Goal: Complete application form: Complete application form

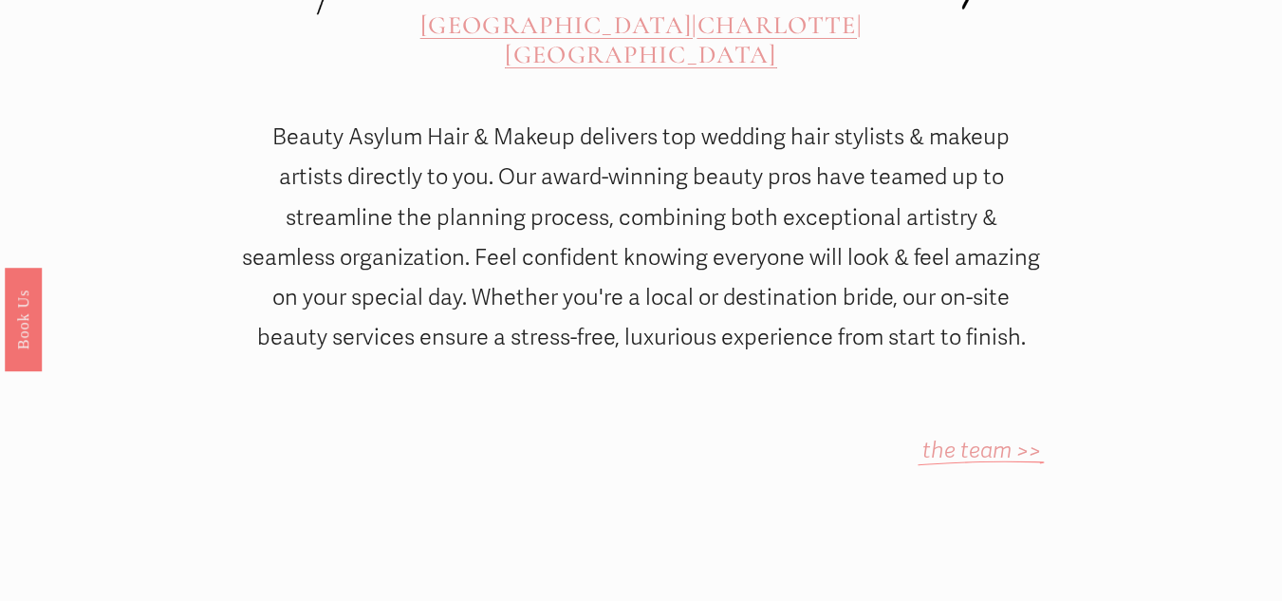
scroll to position [854, 0]
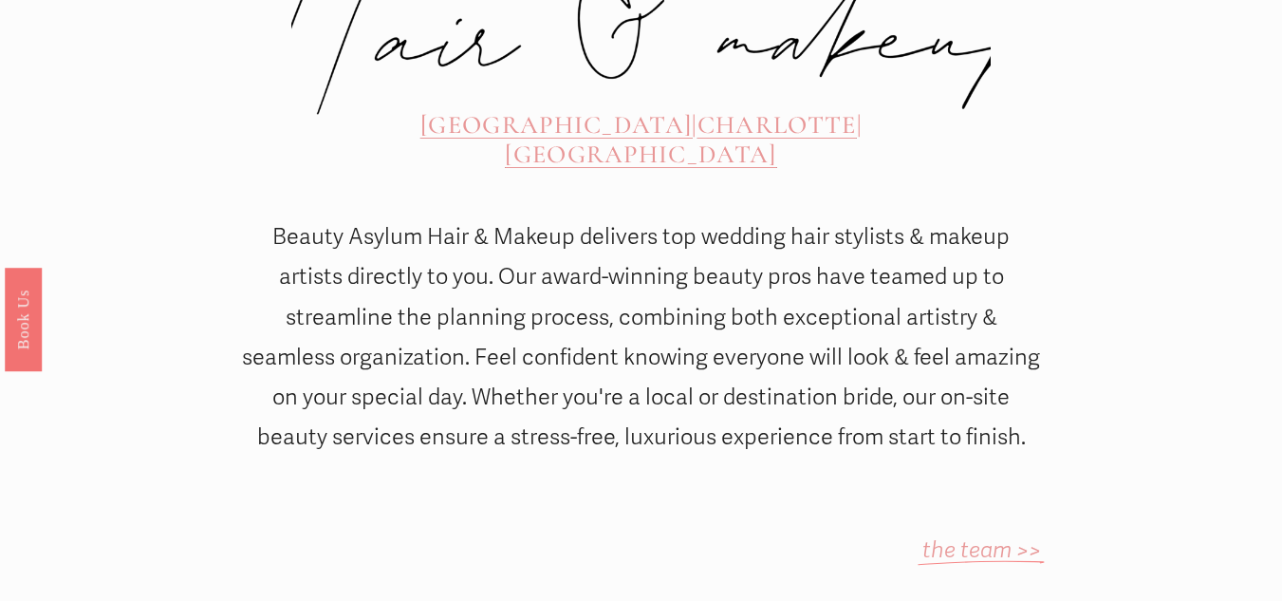
click at [958, 536] on em "the team >>" at bounding box center [981, 550] width 119 height 28
click at [32, 329] on link "Book Us" at bounding box center [23, 318] width 37 height 103
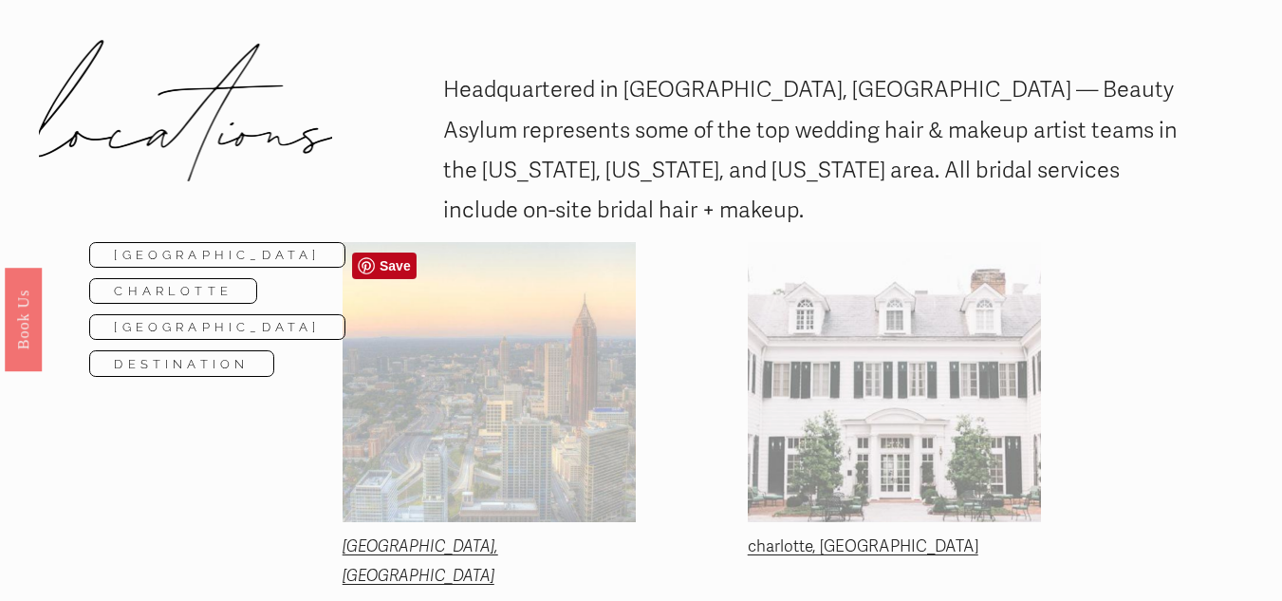
scroll to position [95, 0]
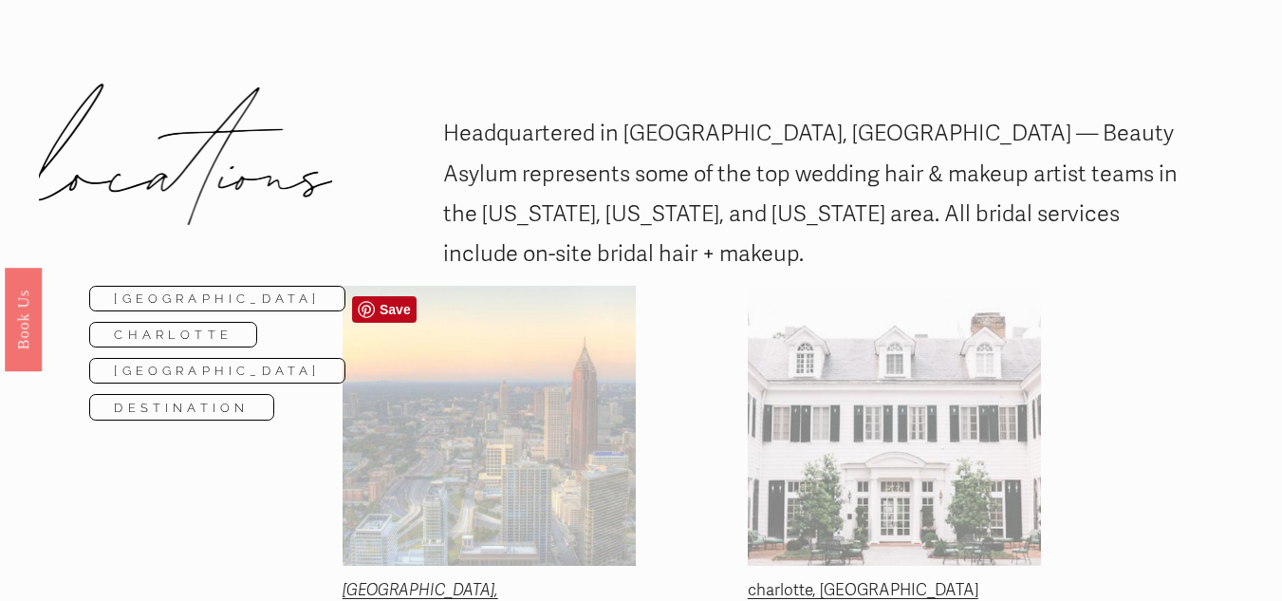
click at [532, 425] on div at bounding box center [489, 426] width 293 height 280
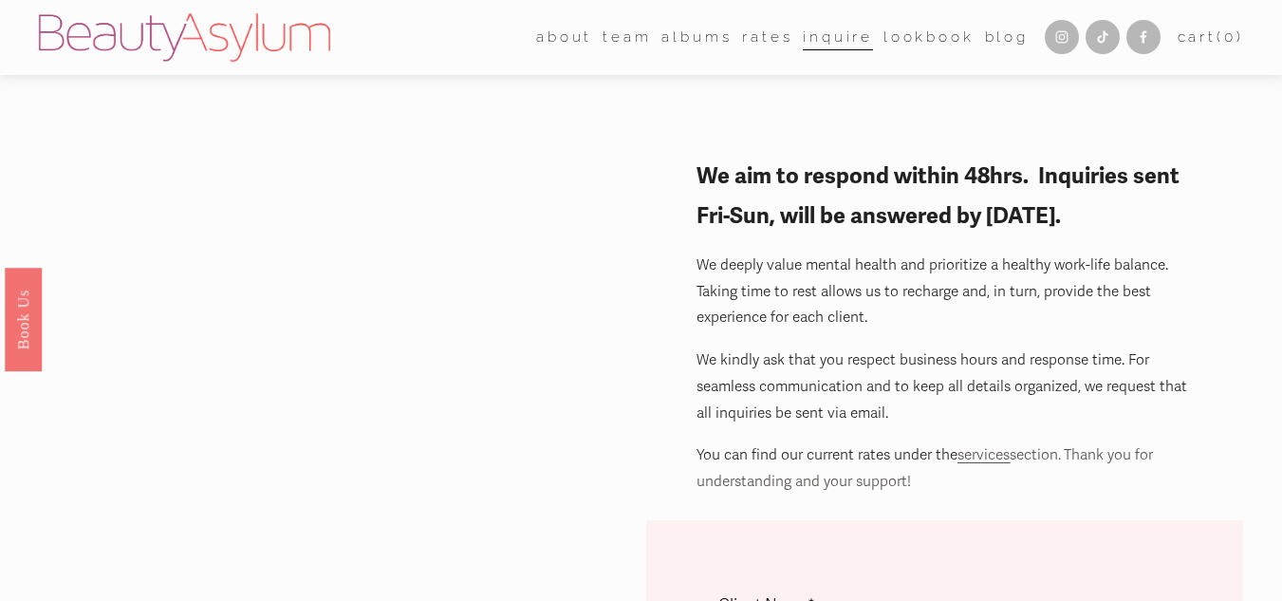
click at [867, 261] on p "We deeply value mental health and prioritize a healthy work-life balance. Takin…" at bounding box center [944, 291] width 496 height 79
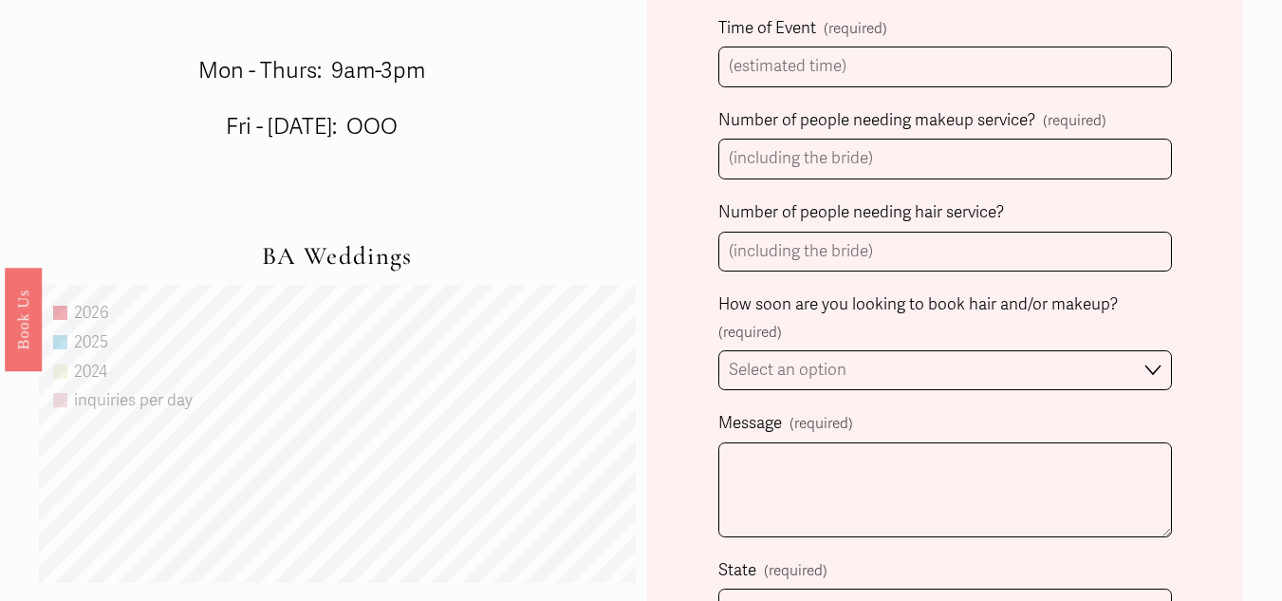
scroll to position [1139, 0]
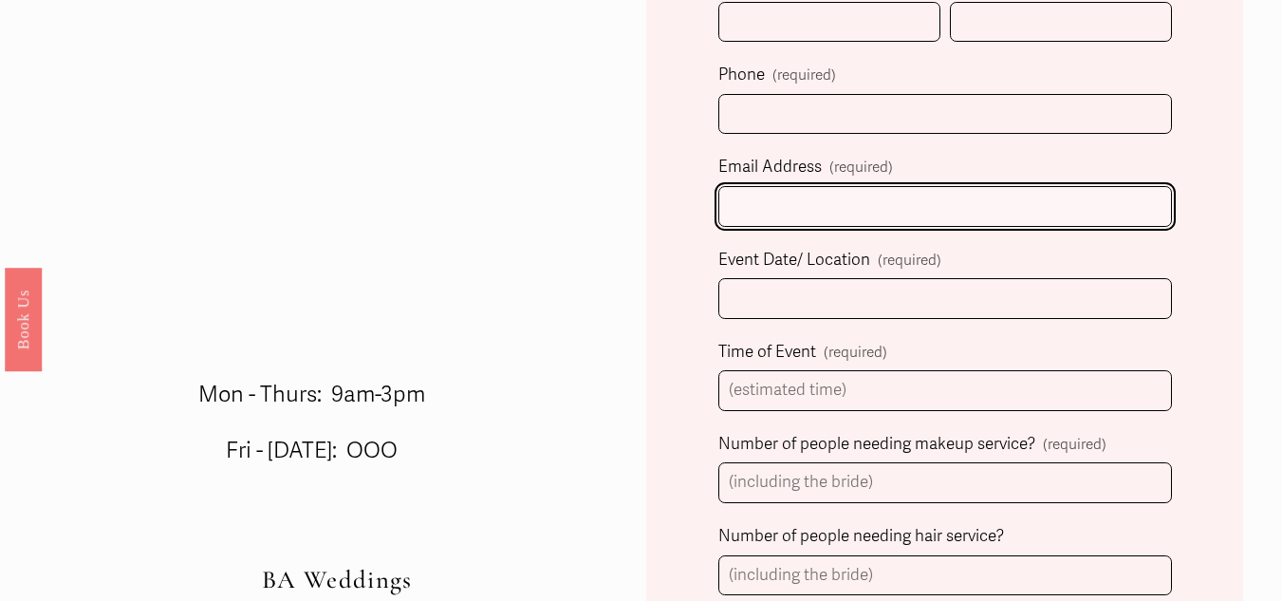
click at [846, 189] on input "Email Address (required)" at bounding box center [945, 206] width 454 height 41
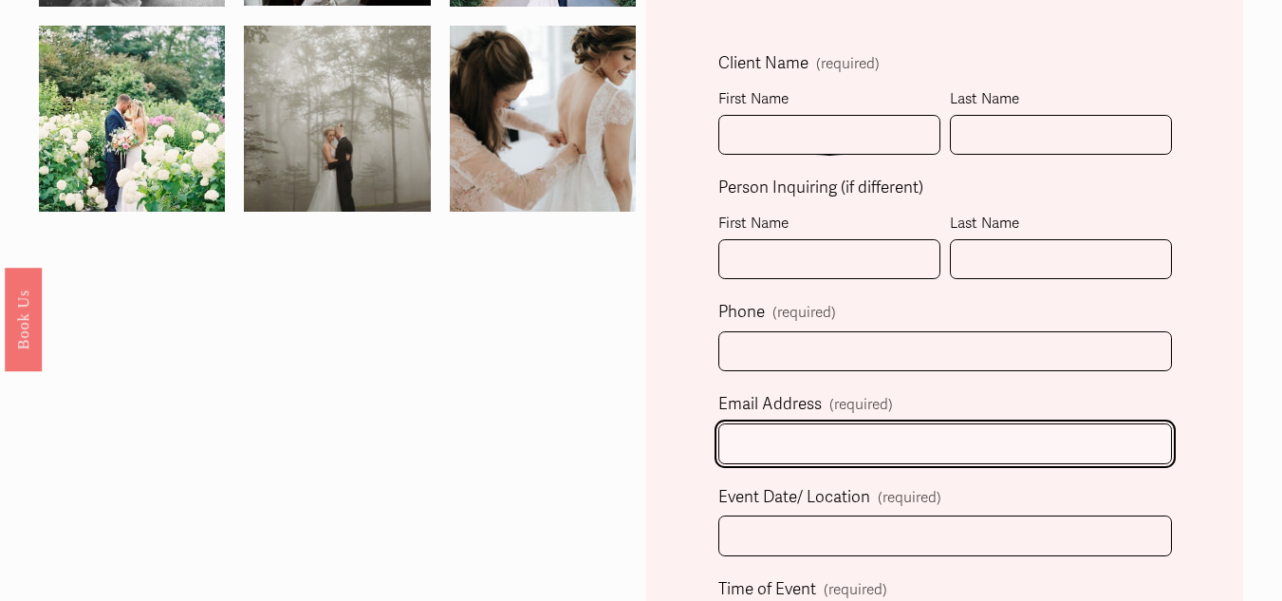
scroll to position [380, 0]
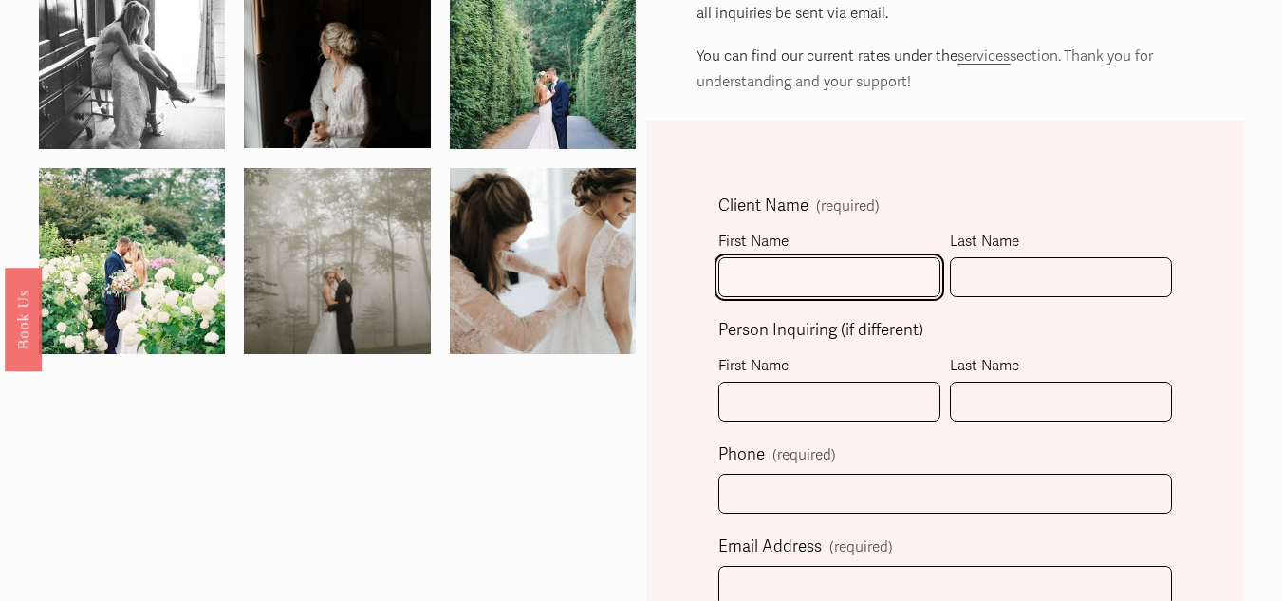
click at [876, 267] on input "First Name" at bounding box center [829, 277] width 222 height 41
type input "[PERSON_NAME]"
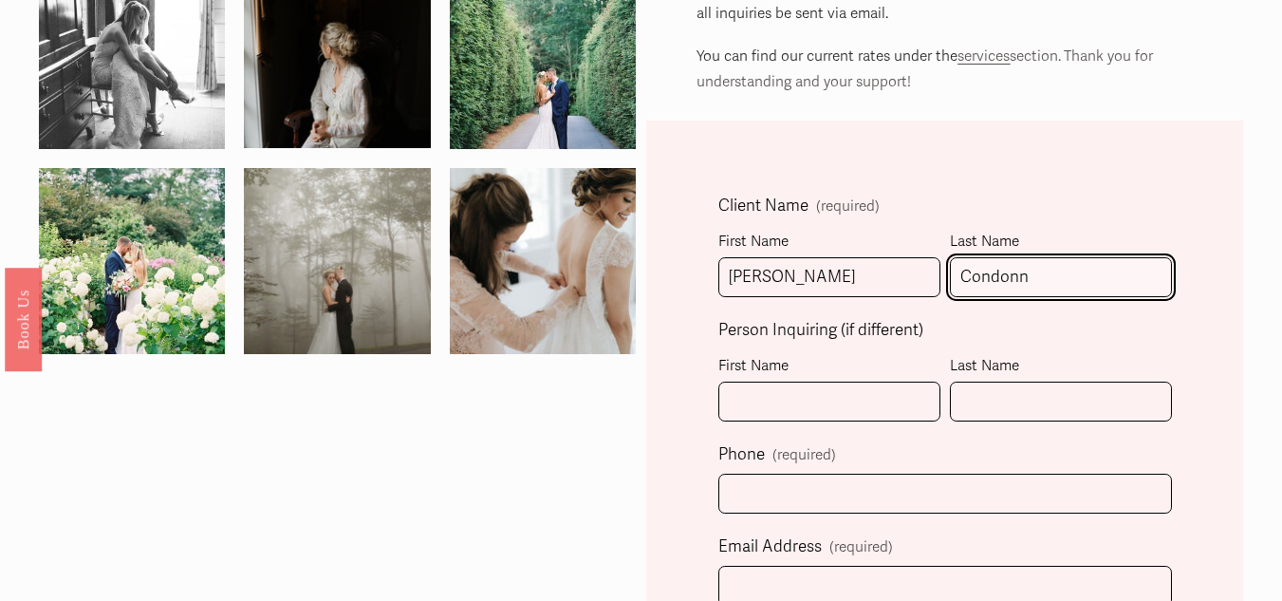
click at [1054, 276] on input "Condonn" at bounding box center [1061, 277] width 222 height 41
type input "[PERSON_NAME]"
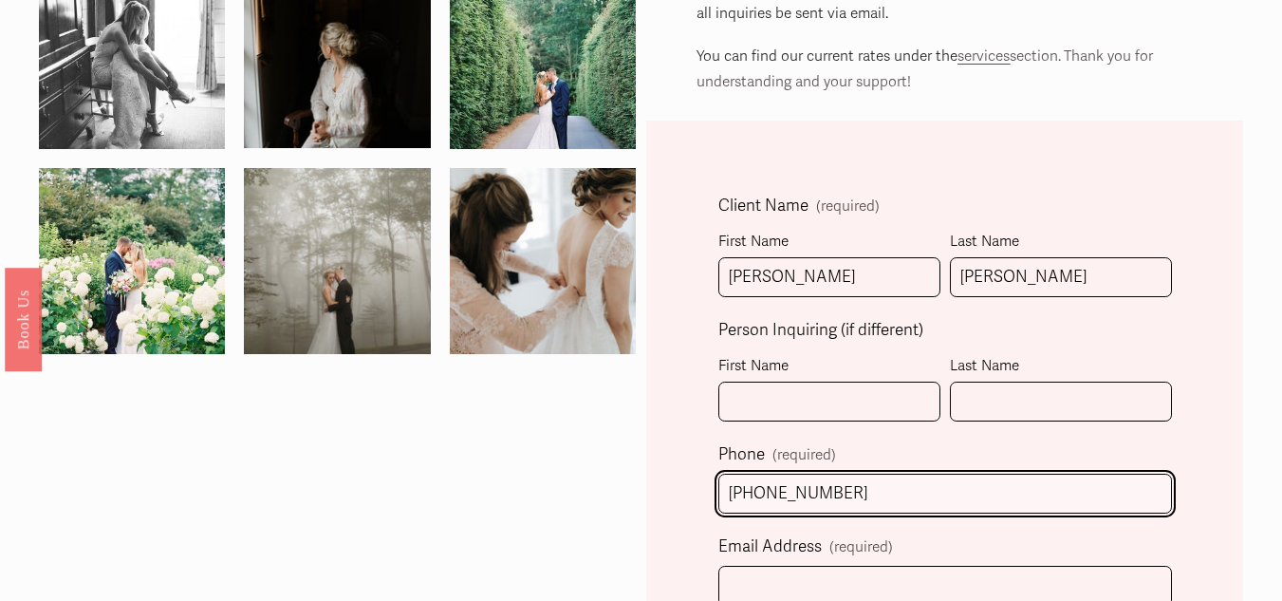
type input "[PHONE_NUMBER]"
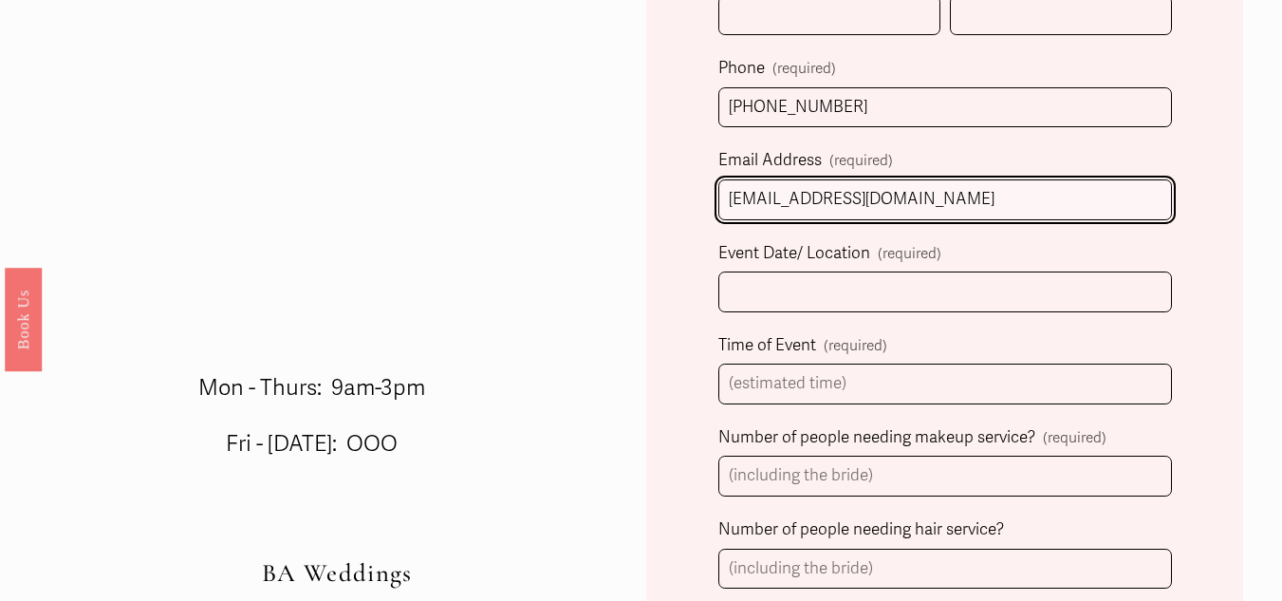
scroll to position [768, 0]
type input "[EMAIL_ADDRESS][DOMAIN_NAME]"
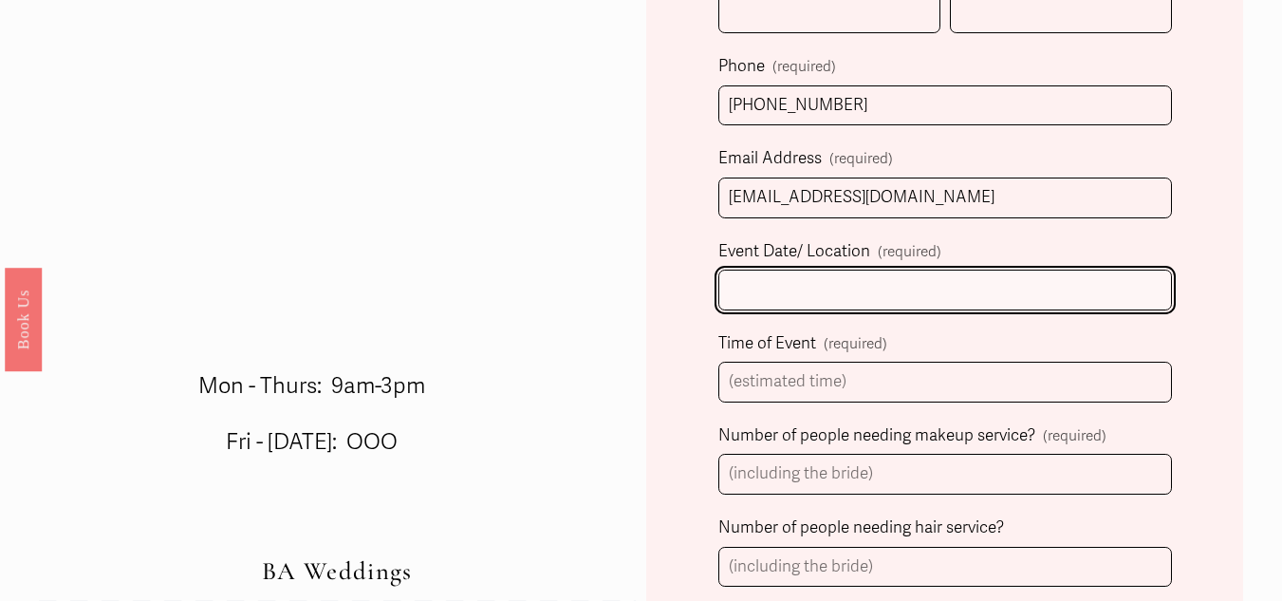
click at [1010, 299] on input "Event Date/ Location (required)" at bounding box center [945, 289] width 454 height 41
type input "[PERSON_NAME][GEOGRAPHIC_DATA], [GEOGRAPHIC_DATA], [GEOGRAPHIC_DATA]"
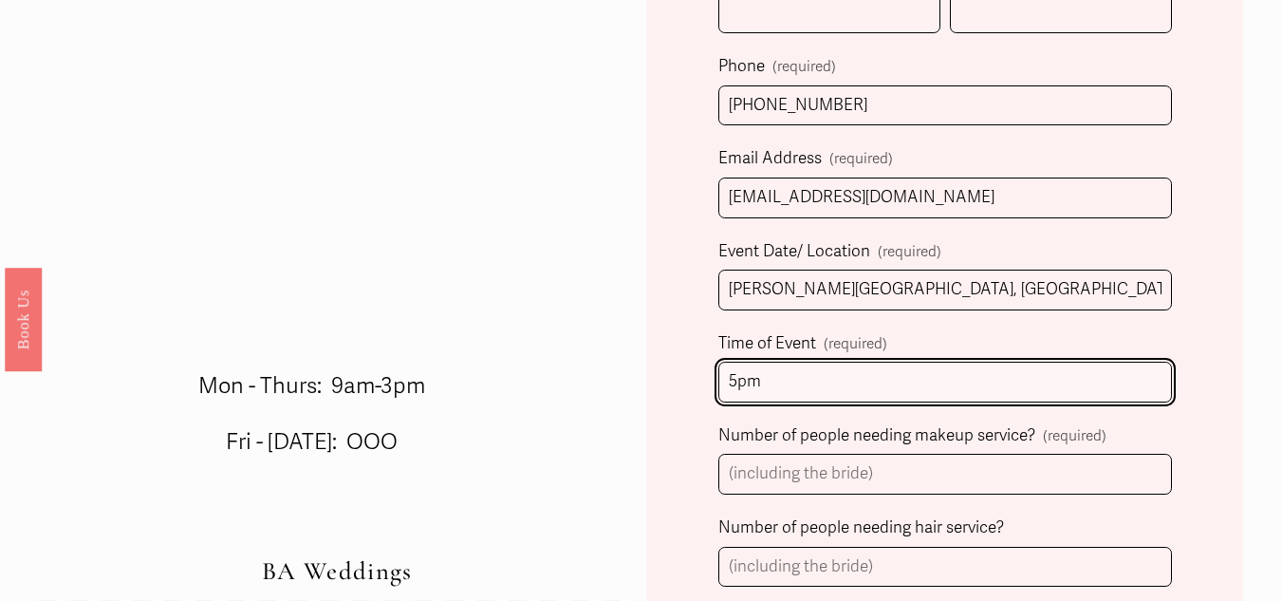
type input "5pm"
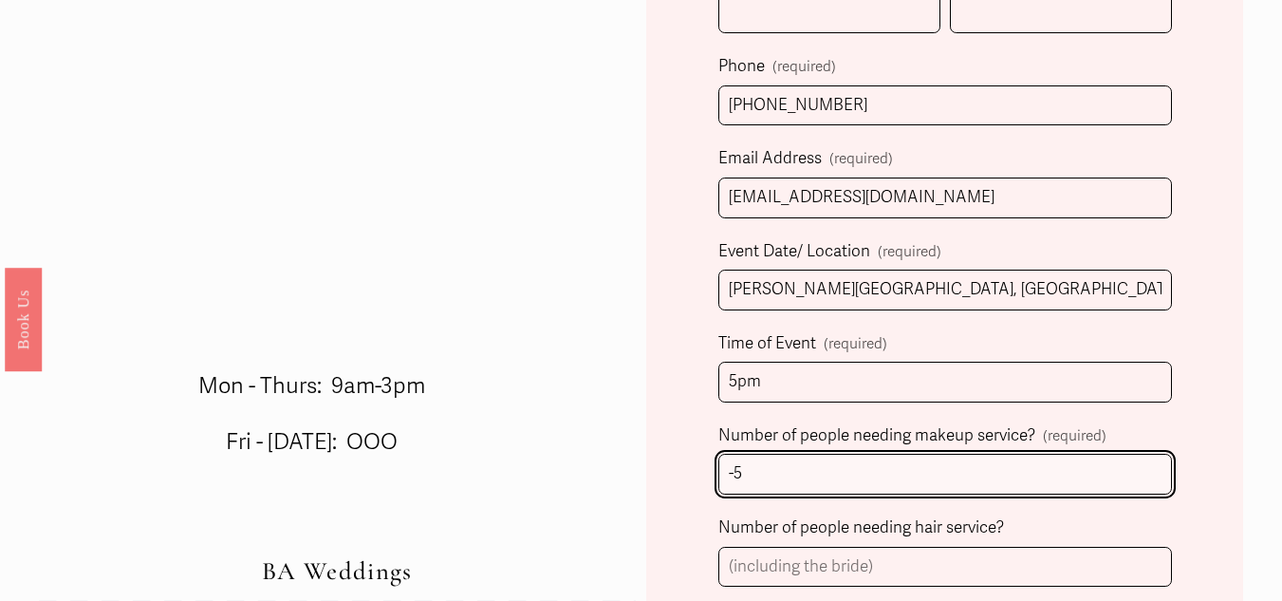
type input "-"
type input "7"
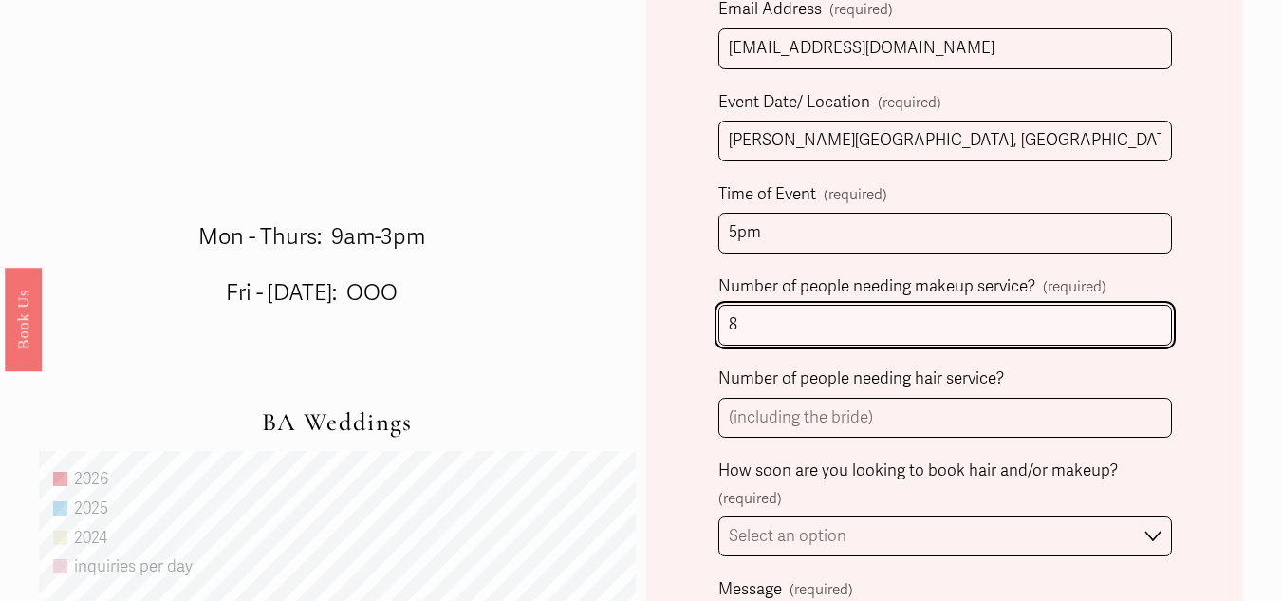
scroll to position [957, 0]
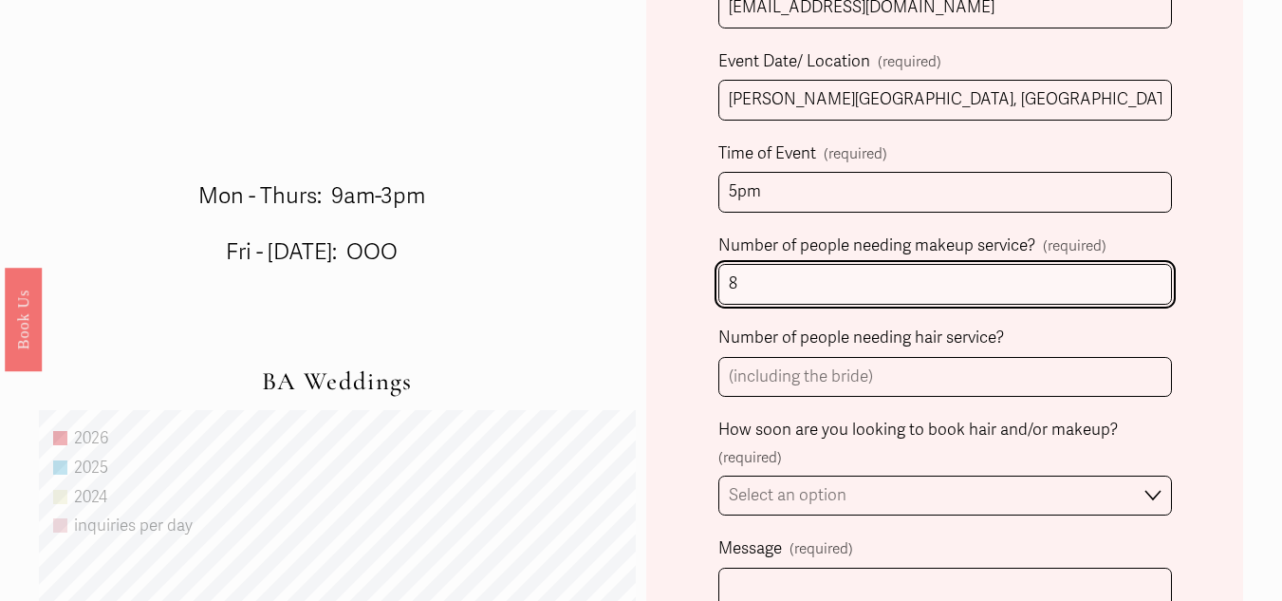
type input "8"
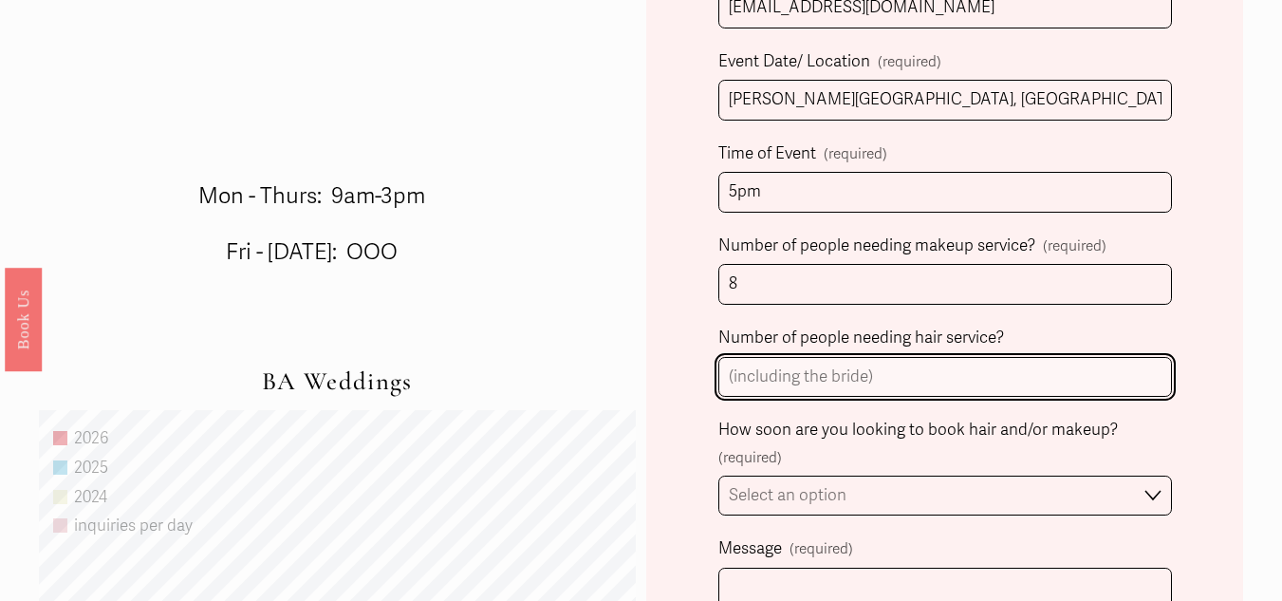
click at [864, 374] on input "Number of people needing hair service?" at bounding box center [945, 377] width 454 height 41
type input "7"
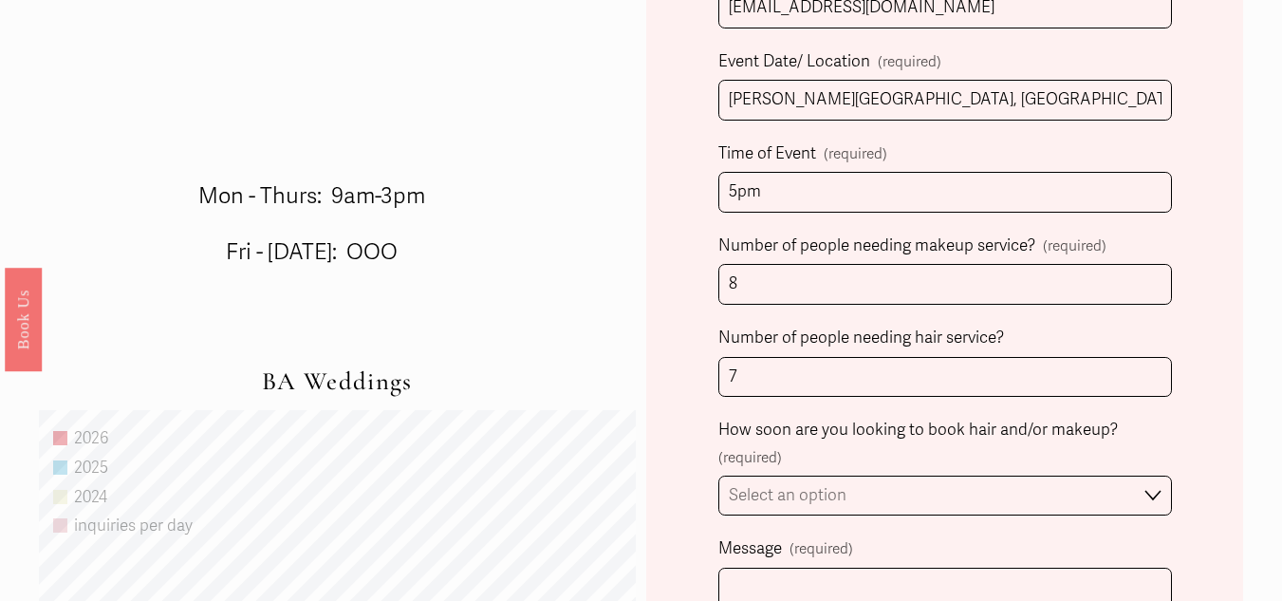
click at [800, 460] on div "How soon are you looking to book hair and/or makeup? (required)" at bounding box center [945, 443] width 454 height 55
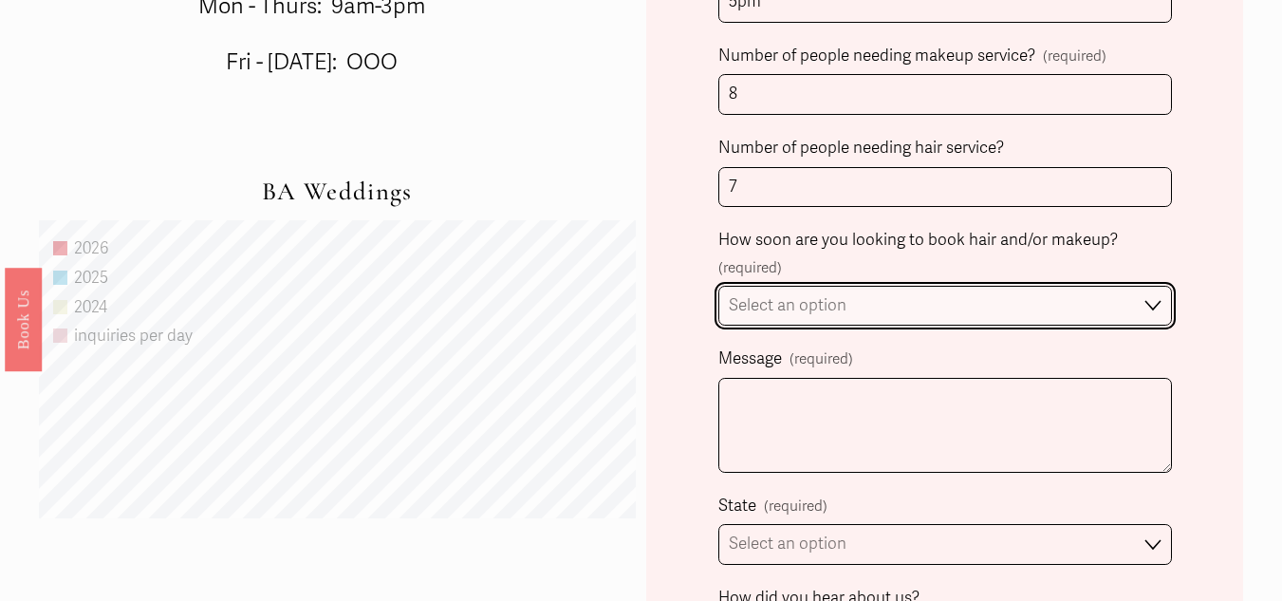
click at [846, 310] on select "Select an option Immediately 1-2 weeks I'm looking for information & not ready …" at bounding box center [945, 306] width 454 height 41
select select "I'm looking for information & not ready to book just yet"
click at [718, 287] on select "Select an option Immediately 1-2 weeks I'm looking for information & not ready …" at bounding box center [945, 306] width 454 height 41
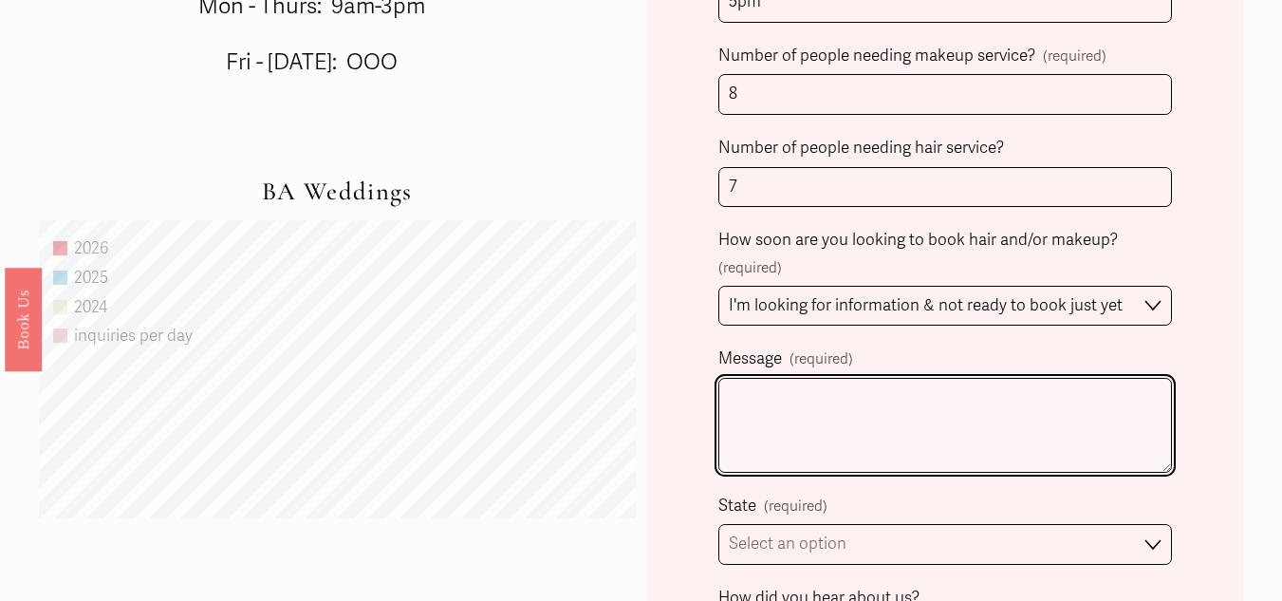
click at [803, 398] on textarea "Message (required)" at bounding box center [945, 425] width 454 height 95
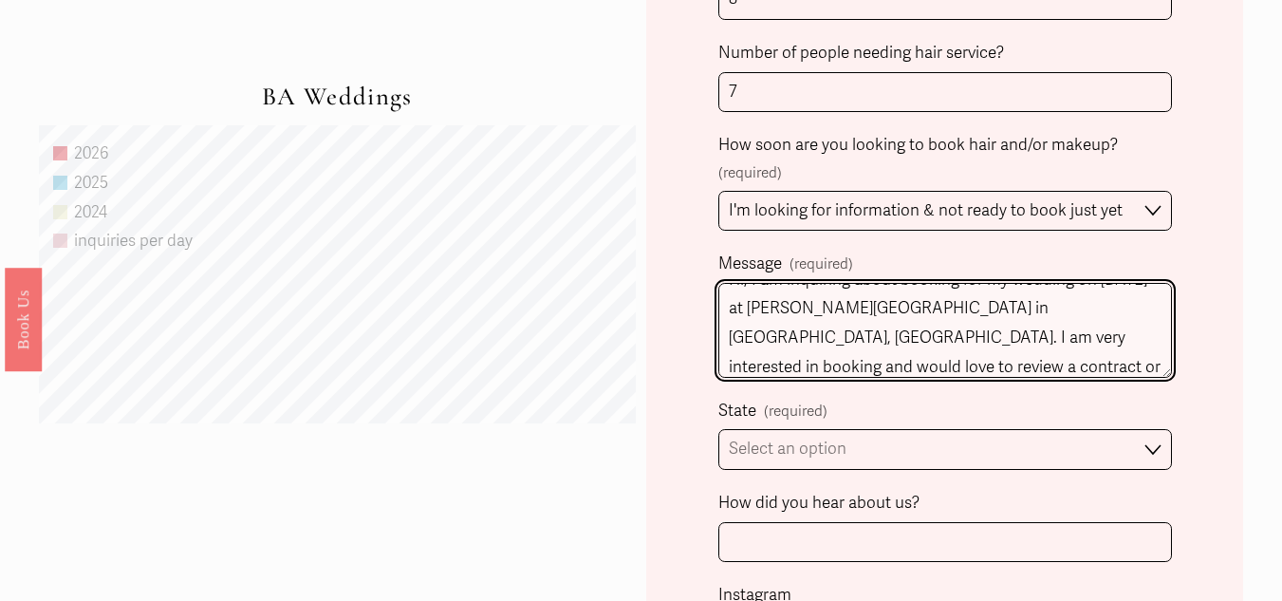
scroll to position [52, 0]
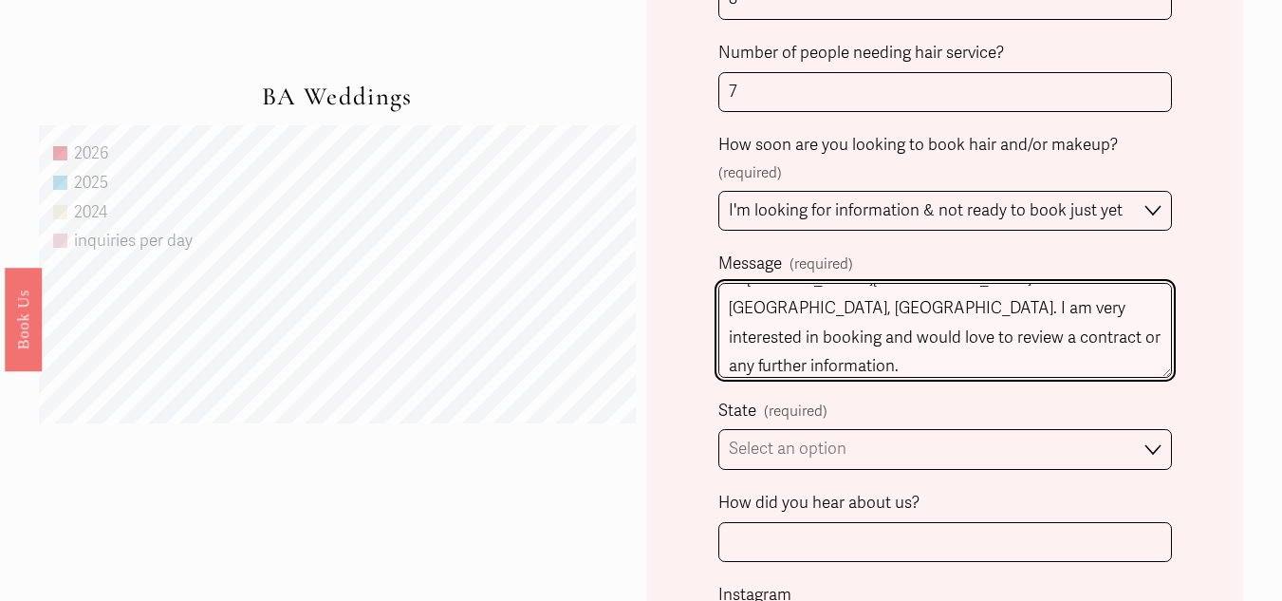
type textarea "Hi, I am inquiring about booking for my wedding on [DATE] at [PERSON_NAME][GEOG…"
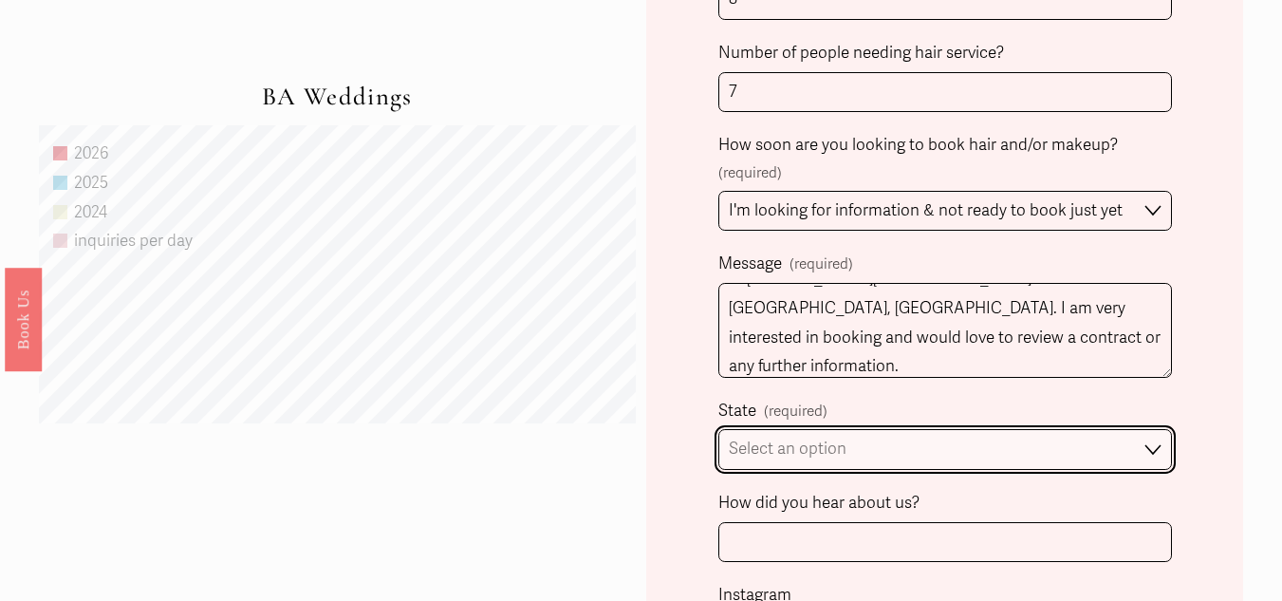
click at [877, 462] on select "Select an option Please Select One [GEOGRAPHIC_DATA], [GEOGRAPHIC_DATA] [GEOGRA…" at bounding box center [945, 449] width 454 height 41
select select "[GEOGRAPHIC_DATA], [GEOGRAPHIC_DATA]"
click at [718, 432] on select "Select an option Please Select One [GEOGRAPHIC_DATA], [GEOGRAPHIC_DATA] [GEOGRA…" at bounding box center [945, 449] width 454 height 41
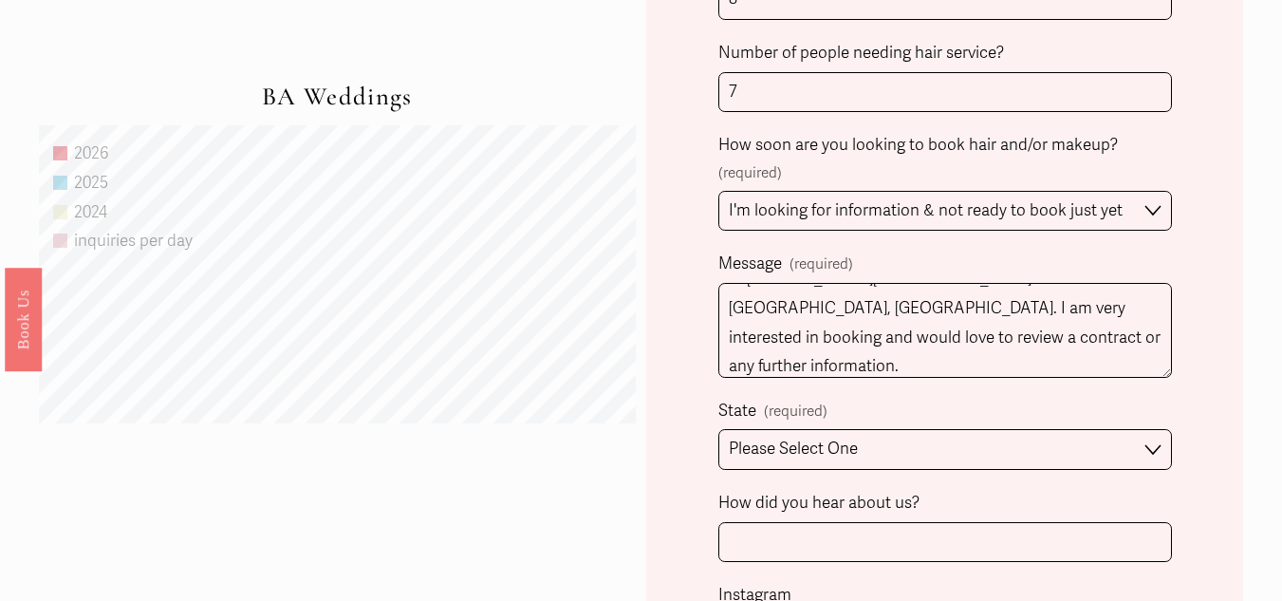
click at [678, 401] on div "Client Name (required) First Name [PERSON_NAME] Last Name [PERSON_NAME] Person …" at bounding box center [944, 28] width 597 height 1541
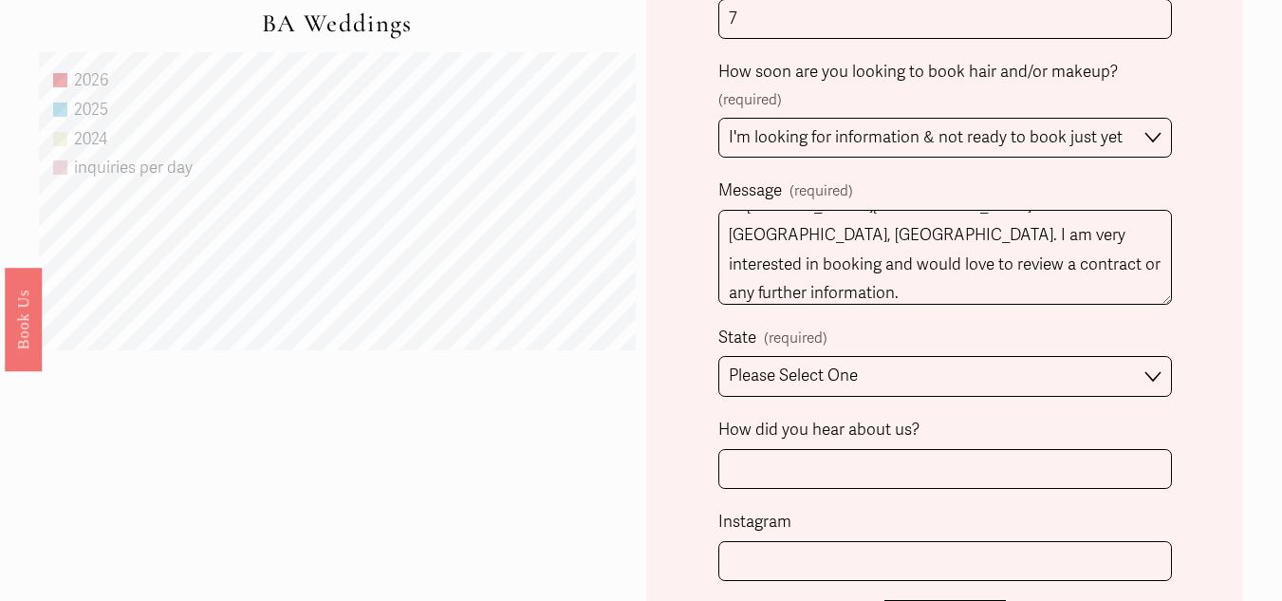
scroll to position [1527, 0]
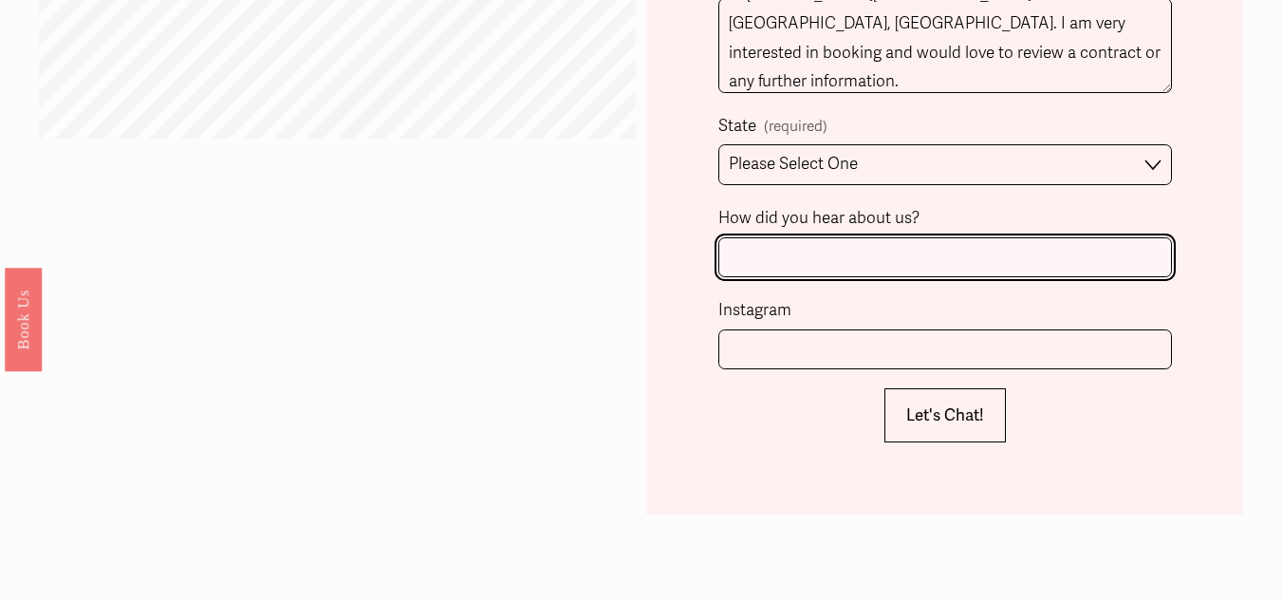
click at [920, 270] on input "How did you hear about us?" at bounding box center [945, 257] width 454 height 41
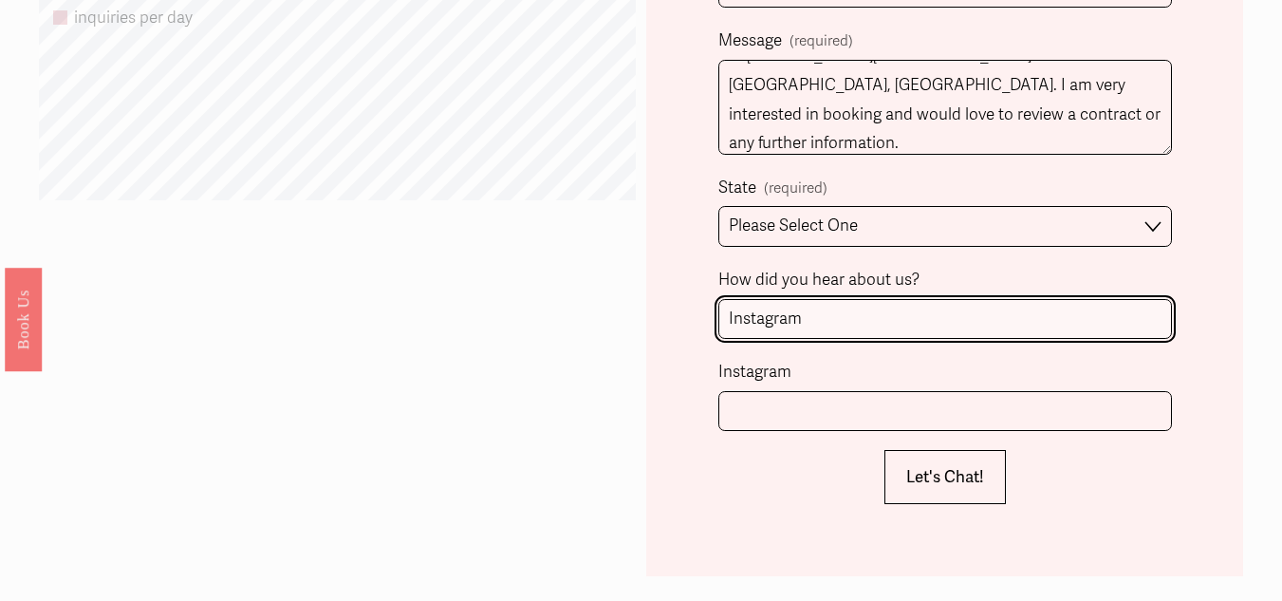
scroll to position [1432, 0]
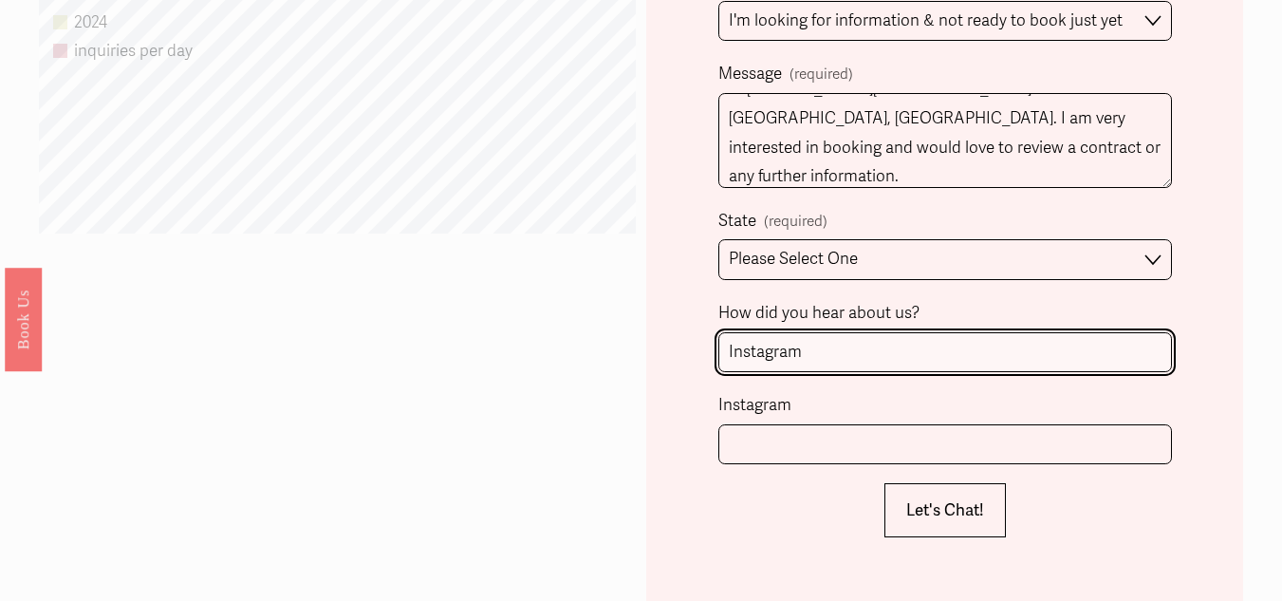
type input "Instagram"
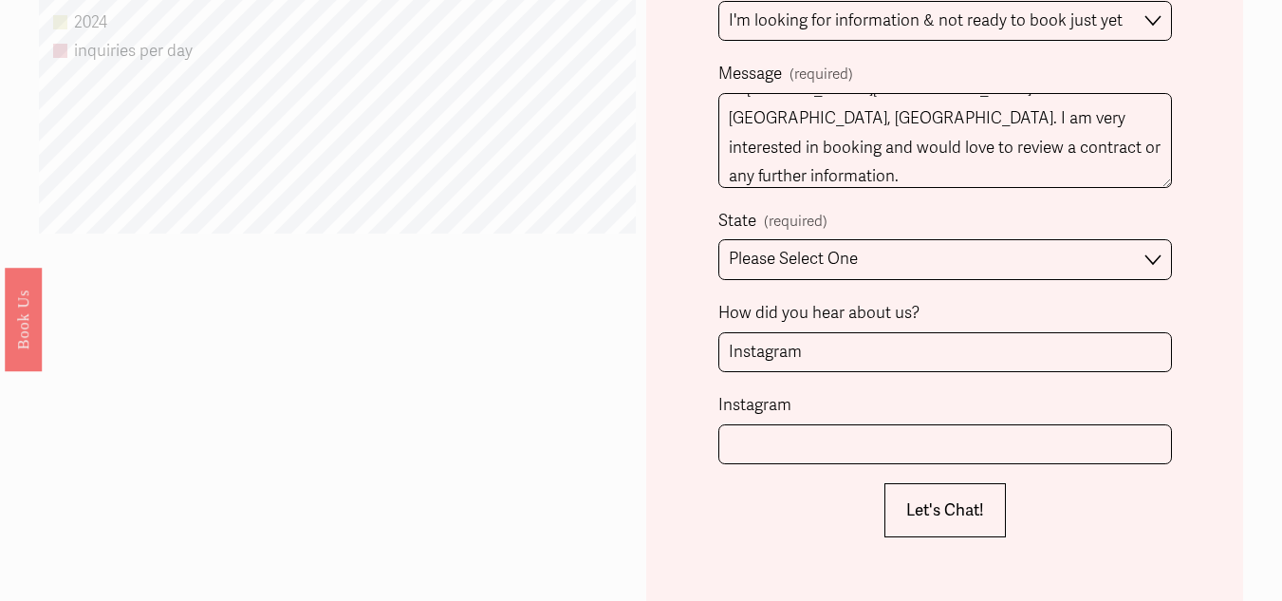
click at [936, 513] on span "Let's Chat!" at bounding box center [945, 510] width 78 height 20
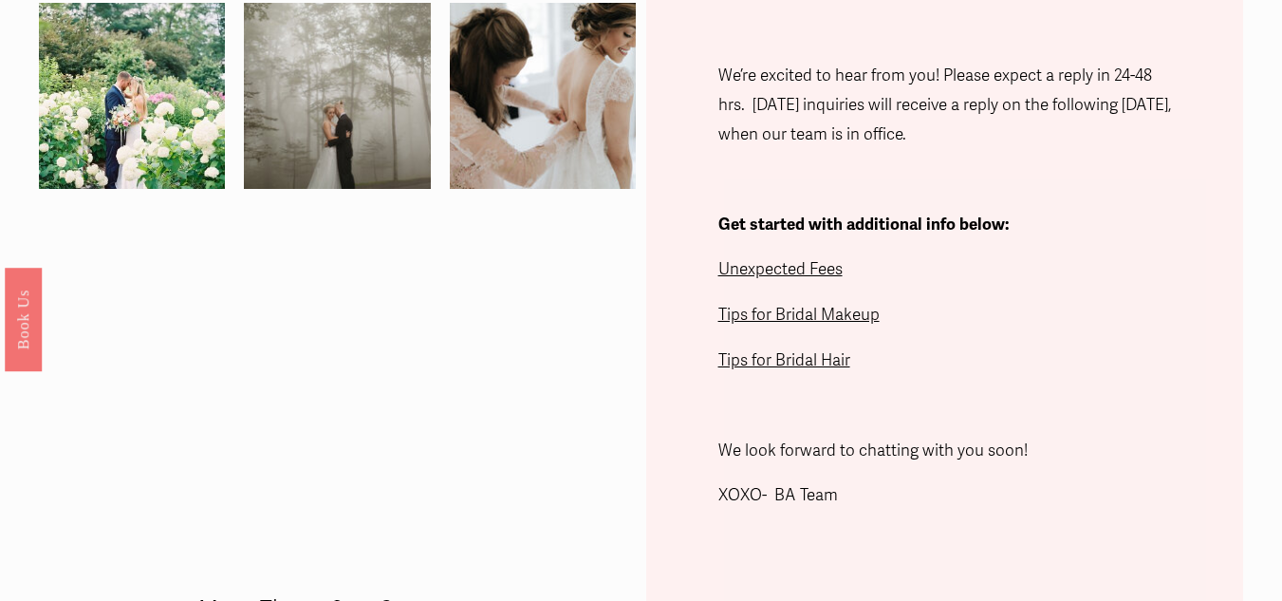
scroll to position [542, 0]
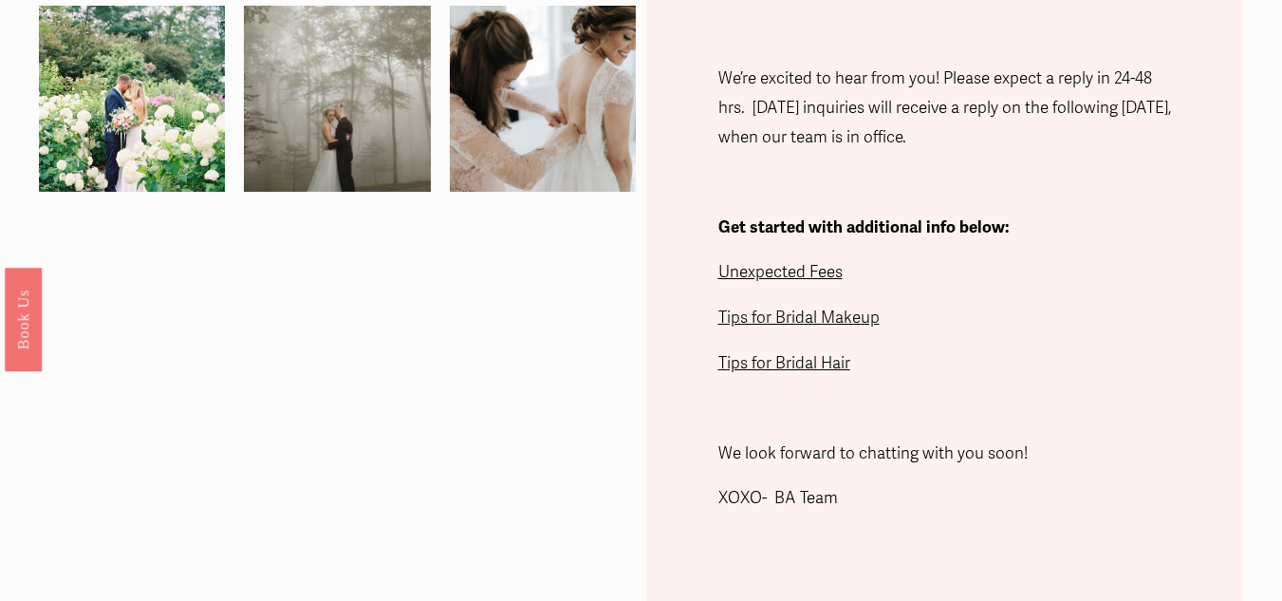
click at [743, 280] on span "Unexpected Fees" at bounding box center [780, 272] width 124 height 20
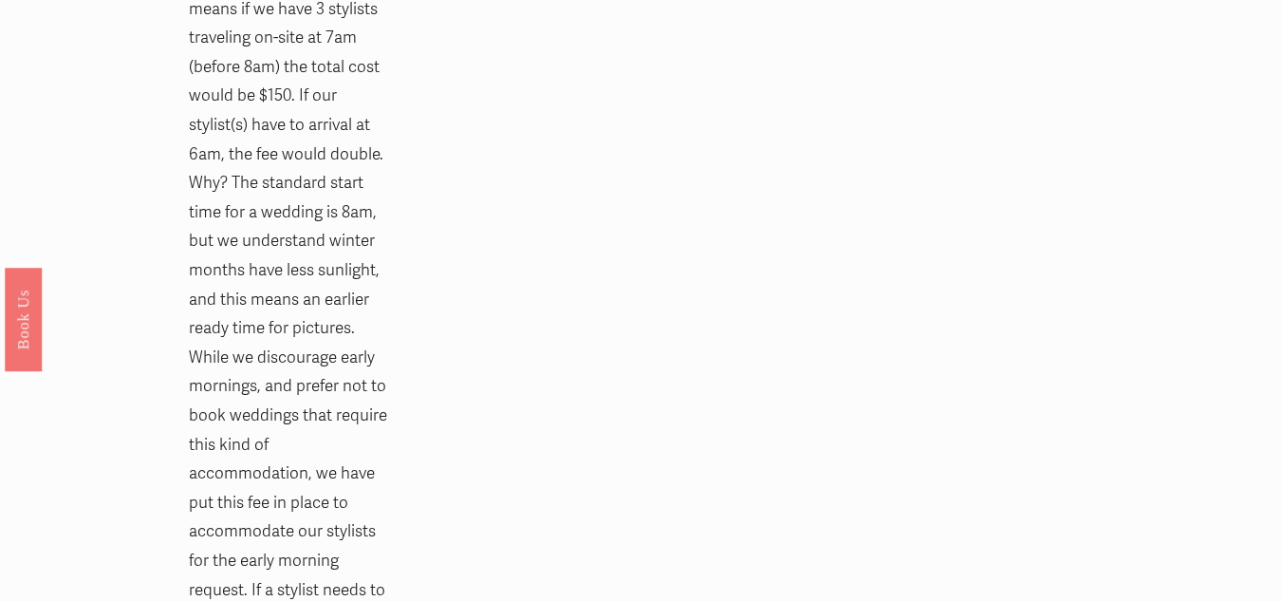
scroll to position [1423, 0]
